Goal: Task Accomplishment & Management: Manage account settings

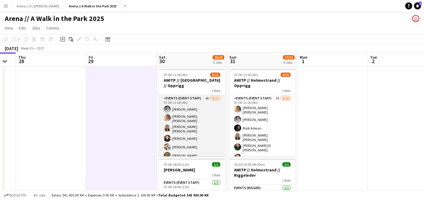
click at [197, 121] on app-card-role "Events (Event Staff) 4A [DATE] 07:00-11:00 (4h) [PERSON_NAME] [PERSON_NAME] [PE…" at bounding box center [192, 166] width 66 height 143
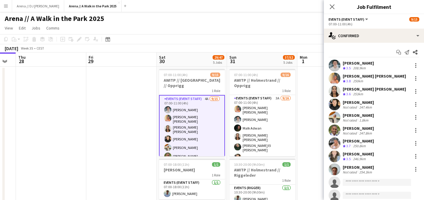
click at [371, 116] on div "[PERSON_NAME]" at bounding box center [358, 115] width 31 height 5
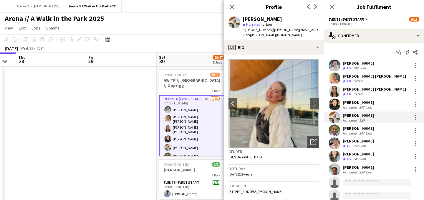
click at [366, 145] on div "250.8km" at bounding box center [359, 145] width 15 height 5
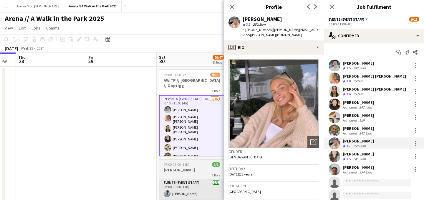
click at [360, 166] on div "[PERSON_NAME]" at bounding box center [358, 166] width 31 height 5
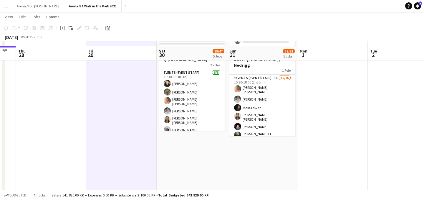
scroll to position [343, 0]
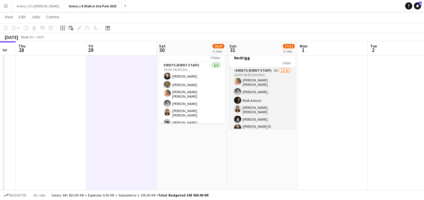
click at [253, 94] on app-card-role "Events (Event Staff) 3A [DATE] 15:30-18:00 (2h30m) [PERSON_NAME] [PERSON_NAME] …" at bounding box center [263, 144] width 66 height 154
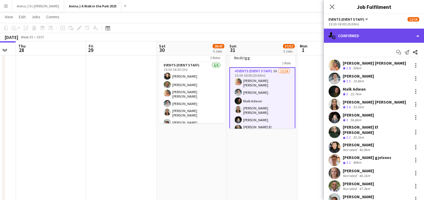
click at [395, 34] on div "single-neutral-actions-check-2 Confirmed" at bounding box center [374, 36] width 100 height 14
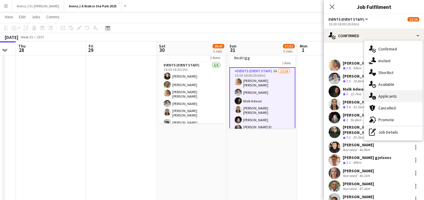
click at [393, 96] on div "single-neutral-actions-information Applicants" at bounding box center [393, 96] width 58 height 12
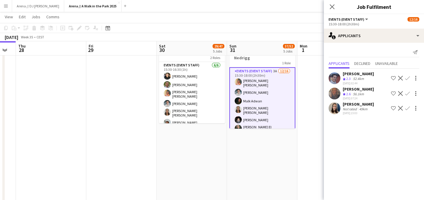
click at [313, 134] on app-date-cell at bounding box center [333, 66] width 70 height 687
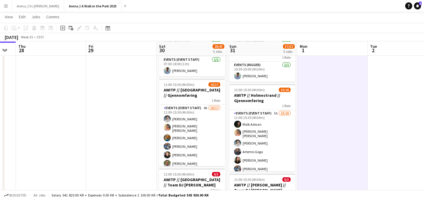
scroll to position [123, 0]
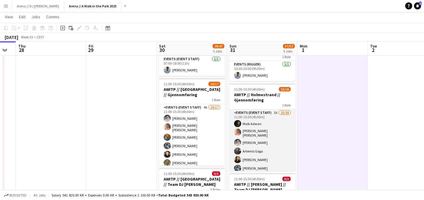
click at [277, 135] on app-card-role "Events (Event Staff) 3A 15/16 11:00-15:30 (4h30m) [PERSON_NAME] [PERSON_NAME] […" at bounding box center [263, 185] width 66 height 152
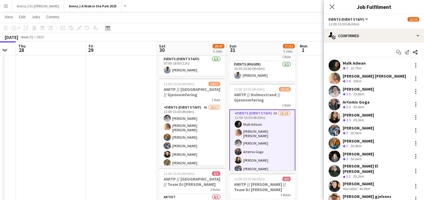
scroll to position [83, 0]
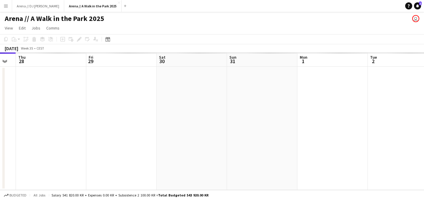
scroll to position [0, 0]
